Goal: Find specific page/section: Find specific page/section

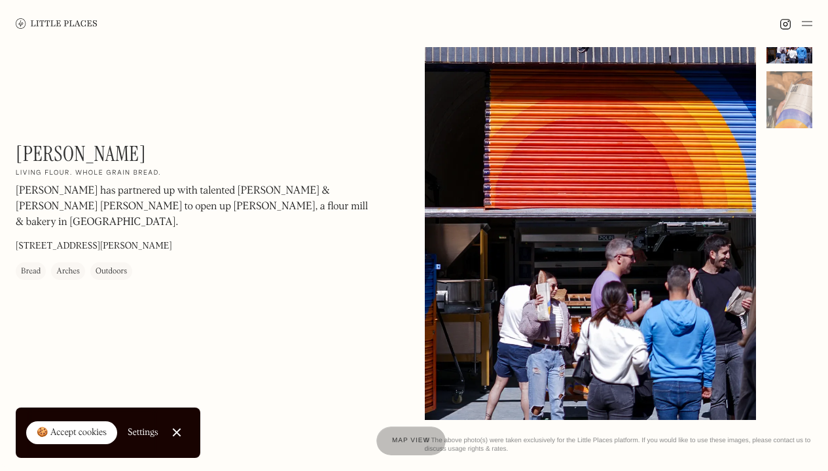
scroll to position [58, 0]
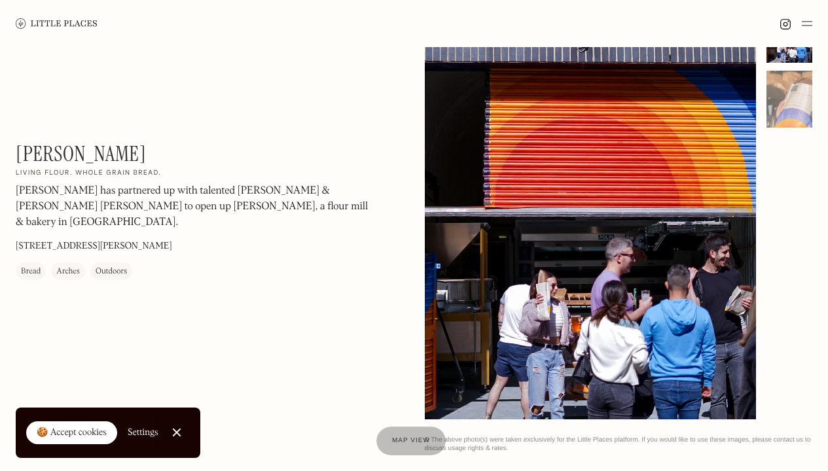
click at [179, 429] on link "Close Cookie Popup" at bounding box center [177, 433] width 26 height 26
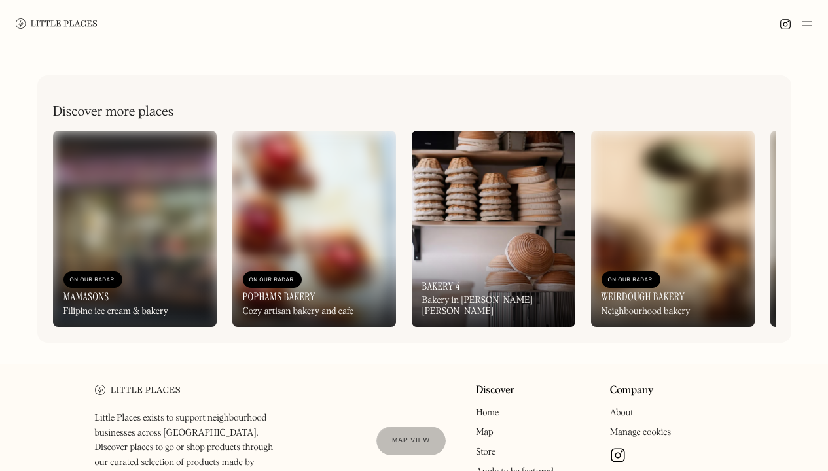
scroll to position [471, 0]
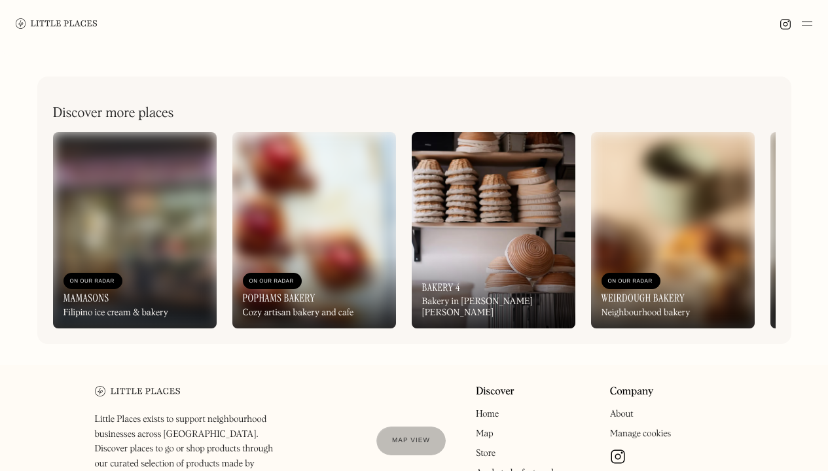
click at [517, 305] on div "On Our Radar Bakery 4 Bakery in [PERSON_NAME] [PERSON_NAME]" at bounding box center [494, 293] width 164 height 72
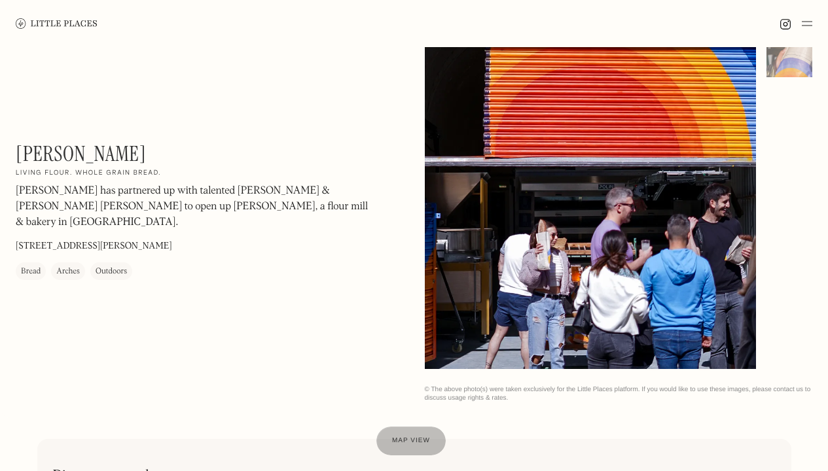
scroll to position [90, 0]
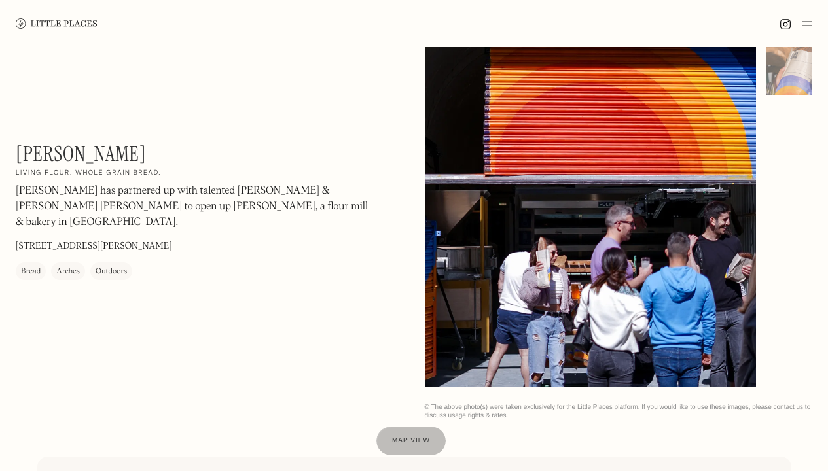
click at [584, 270] on div at bounding box center [591, 180] width 332 height 414
click at [33, 153] on h1 "[PERSON_NAME]" at bounding box center [81, 153] width 130 height 25
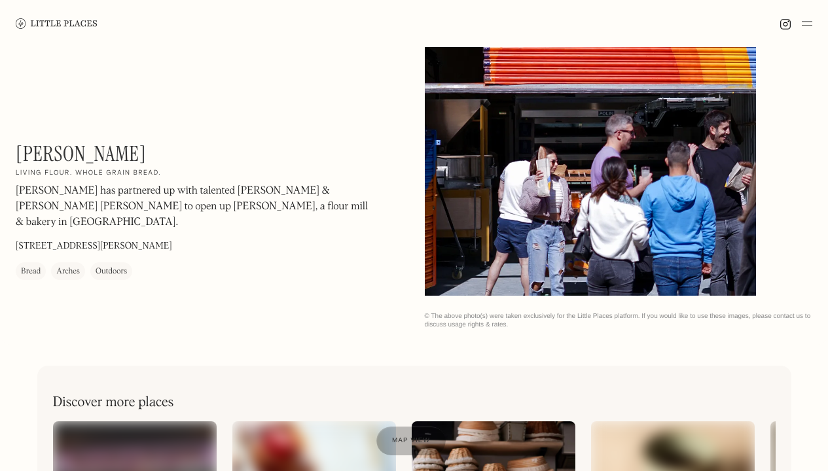
scroll to position [0, 0]
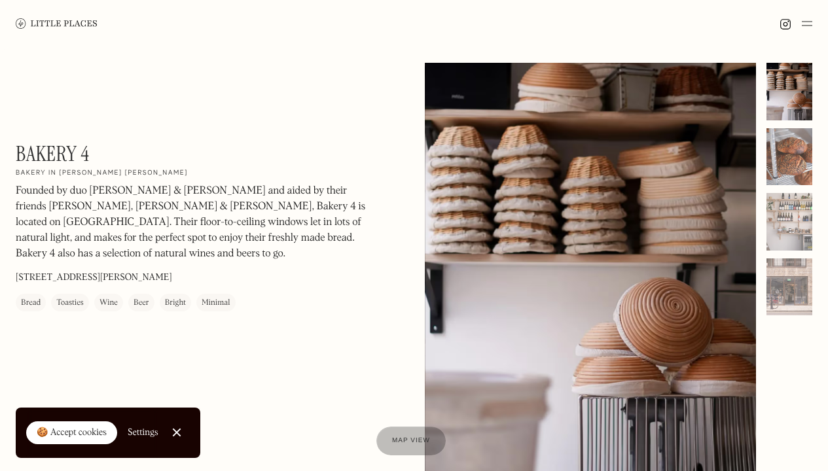
click at [793, 174] on div at bounding box center [790, 157] width 46 height 58
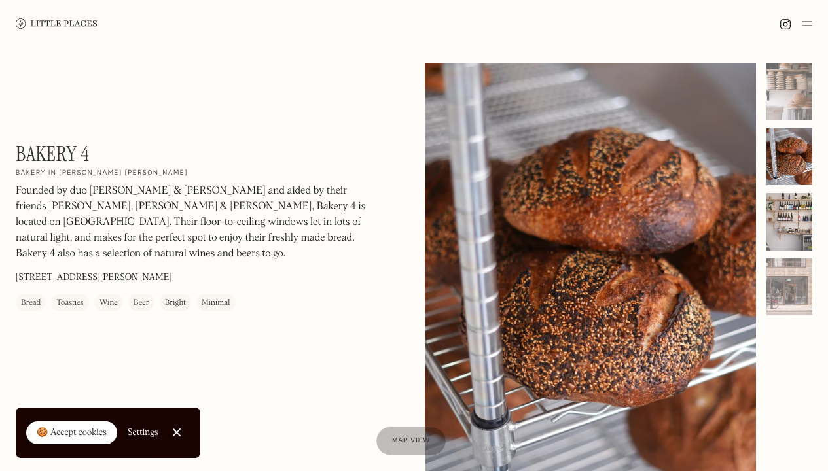
click at [787, 214] on div at bounding box center [790, 222] width 46 height 58
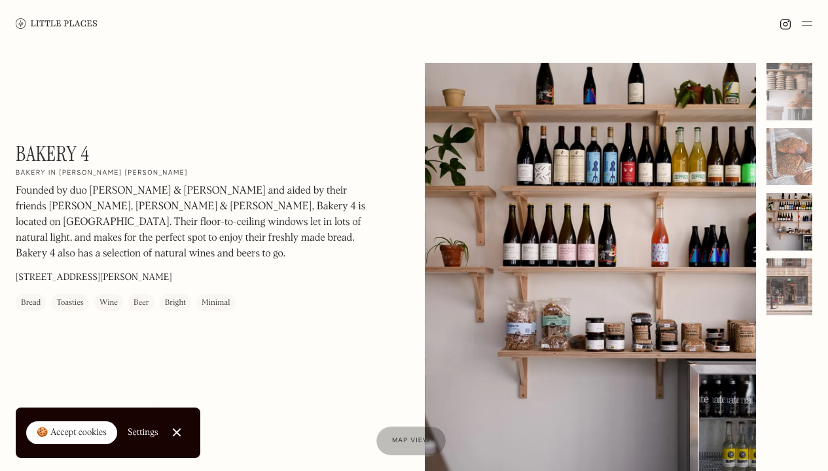
click at [786, 281] on div at bounding box center [790, 288] width 46 height 58
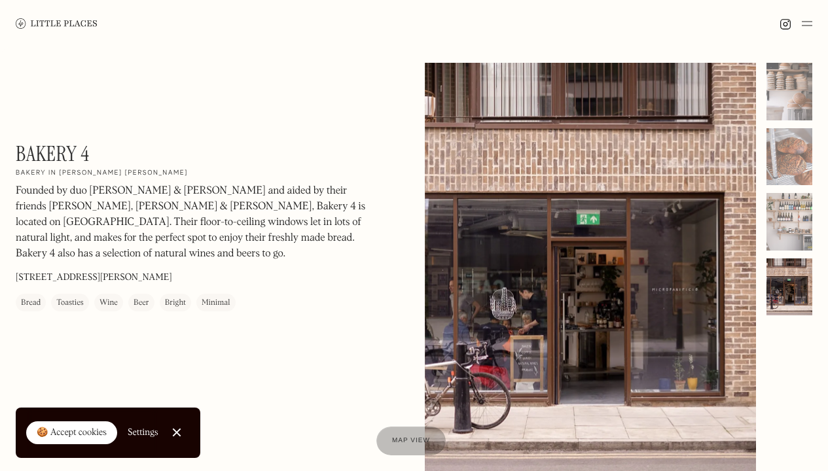
click at [809, 25] on img at bounding box center [807, 24] width 10 height 16
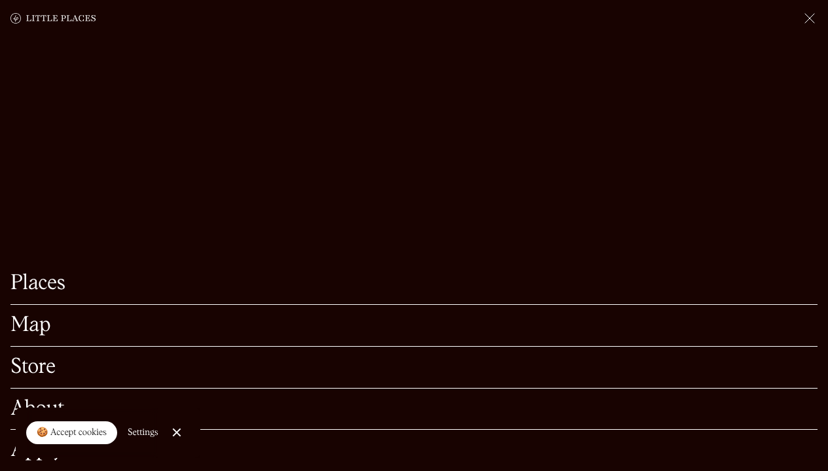
click at [45, 399] on link "About" at bounding box center [413, 409] width 807 height 20
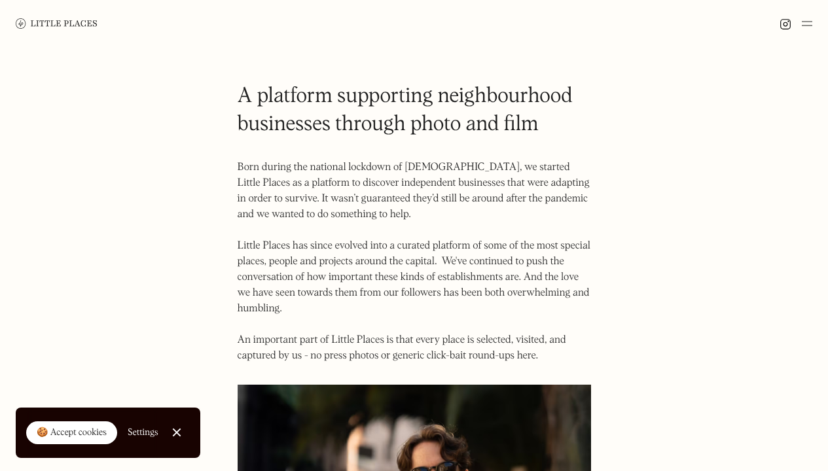
click at [173, 424] on link "Close Cookie Popup" at bounding box center [177, 433] width 26 height 26
